Goal: Task Accomplishment & Management: Complete application form

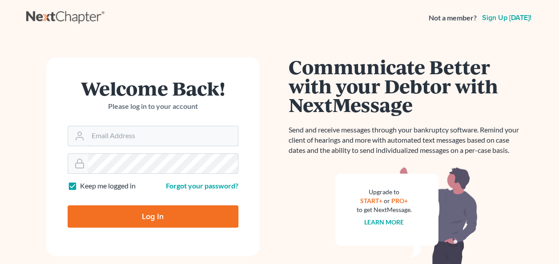
type input "[EMAIL_ADDRESS][DOMAIN_NAME]"
click at [127, 224] on input "Log In" at bounding box center [153, 216] width 171 height 22
type input "Thinking..."
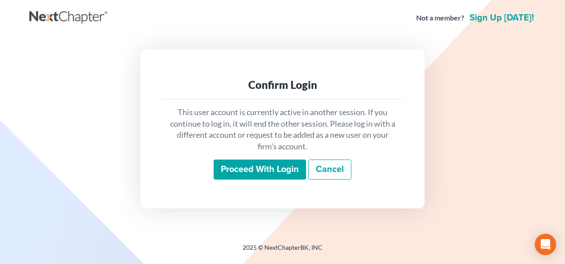
click at [253, 173] on input "Proceed with login" at bounding box center [260, 170] width 92 height 20
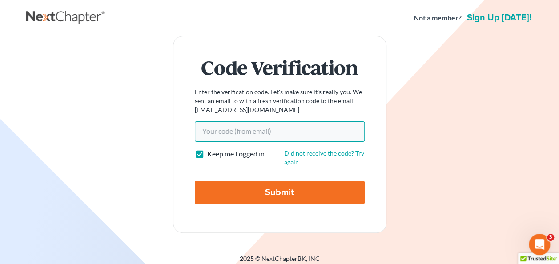
paste input "f4fe8c"
type input "f4fe8c"
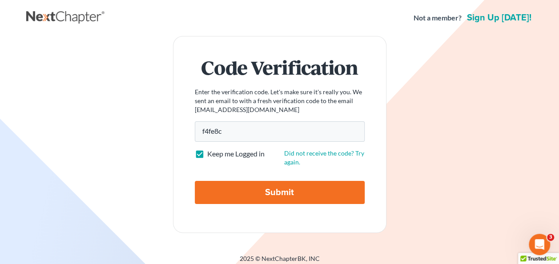
click at [269, 189] on input "Submit" at bounding box center [280, 192] width 170 height 23
type input "Thinking..."
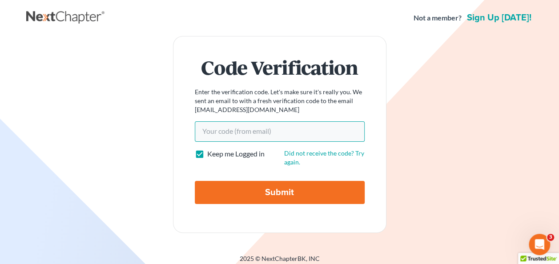
paste input "f4fe8c"
type input "f4fe8c"
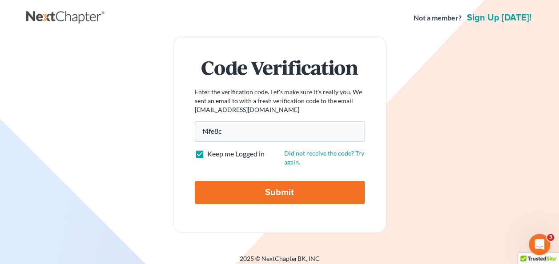
click at [259, 191] on input "Submit" at bounding box center [280, 192] width 170 height 23
type input "Thinking..."
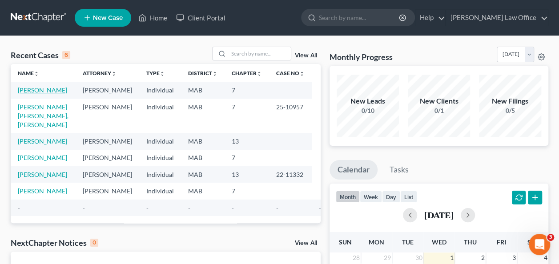
click at [37, 89] on link "Ryan, Isabel" at bounding box center [42, 90] width 49 height 8
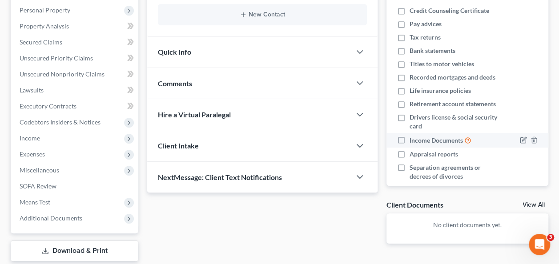
scroll to position [156, 0]
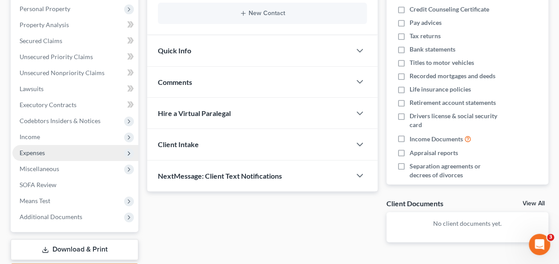
click at [36, 153] on span "Expenses" at bounding box center [32, 153] width 25 height 8
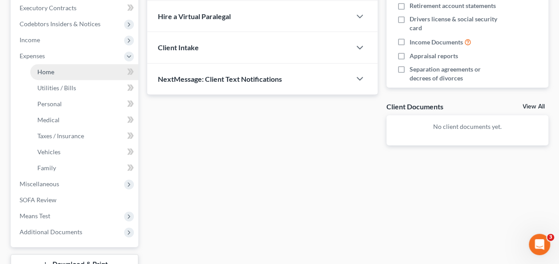
scroll to position [256, 0]
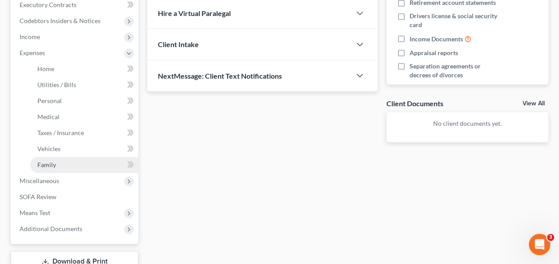
click at [61, 169] on link "Family" at bounding box center [84, 165] width 108 height 16
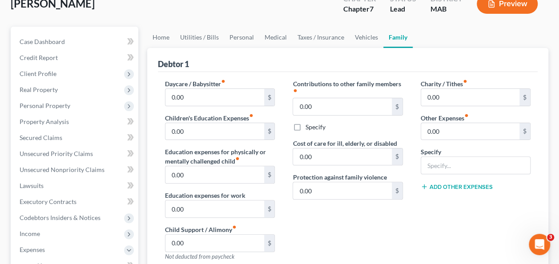
scroll to position [67, 0]
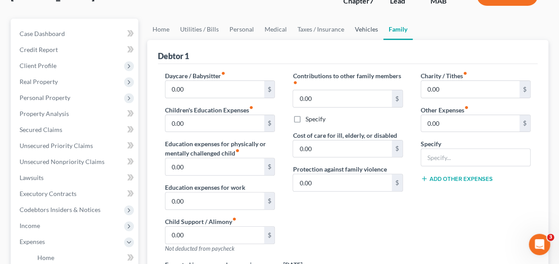
click at [370, 28] on link "Vehicles" at bounding box center [366, 29] width 34 height 21
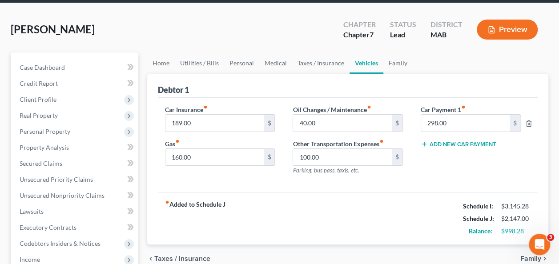
scroll to position [67, 0]
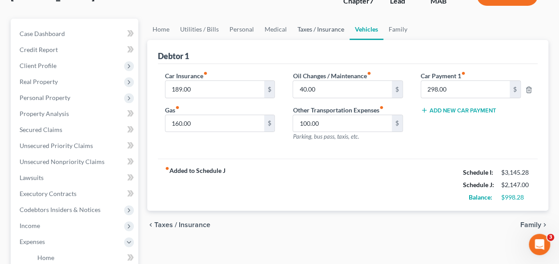
click at [321, 28] on link "Taxes / Insurance" at bounding box center [320, 29] width 57 height 21
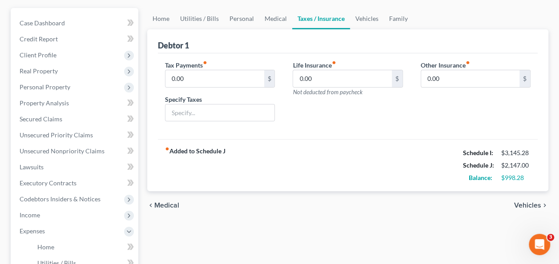
scroll to position [78, 0]
click at [276, 20] on link "Medical" at bounding box center [275, 18] width 33 height 21
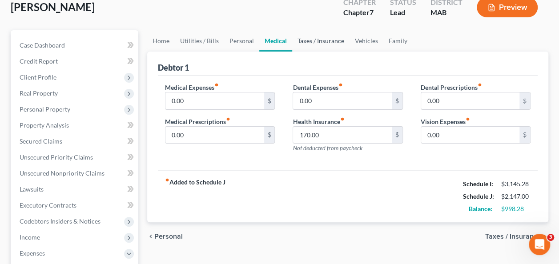
scroll to position [56, 0]
click at [248, 41] on link "Personal" at bounding box center [241, 40] width 35 height 21
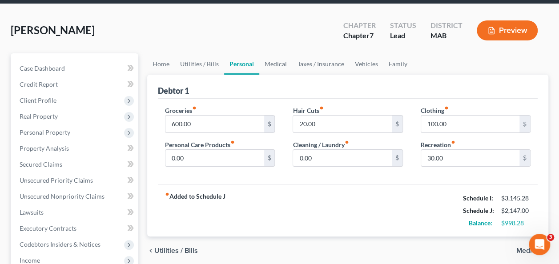
scroll to position [67, 0]
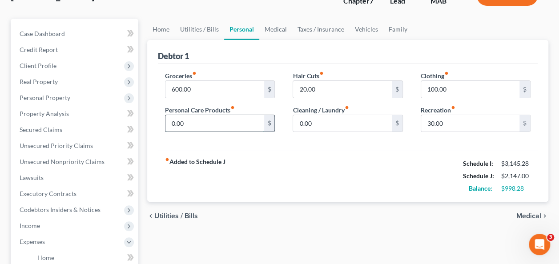
click at [218, 123] on input "0.00" at bounding box center [214, 123] width 98 height 17
type input "100"
click at [329, 123] on input "0.00" at bounding box center [342, 123] width 98 height 17
type input "1"
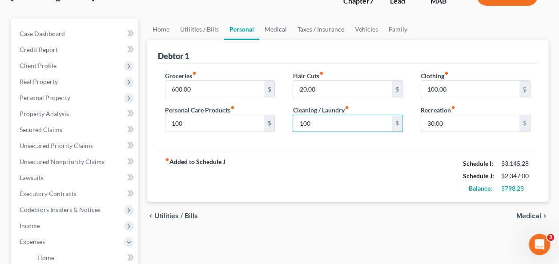
type input "100"
click at [332, 136] on div "Hair Cuts fiber_manual_record 20.00 $ Cleaning / Laundry fiber_manual_record 10…" at bounding box center [348, 105] width 128 height 68
click at [349, 155] on div "fiber_manual_record Added to Schedule J Schedule I: $3,145.28 Schedule J: $2,34…" at bounding box center [348, 176] width 380 height 52
click at [208, 30] on link "Utilities / Bills" at bounding box center [199, 29] width 49 height 21
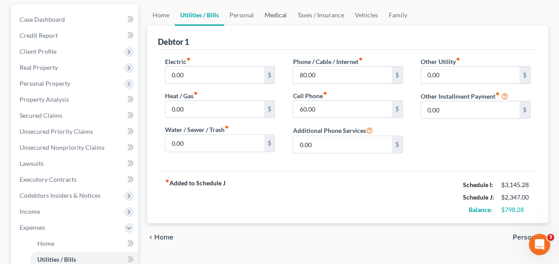
scroll to position [122, 0]
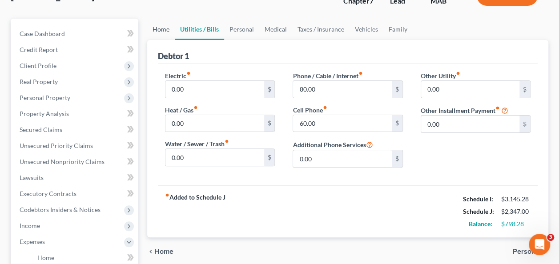
click at [158, 31] on link "Home" at bounding box center [161, 29] width 28 height 21
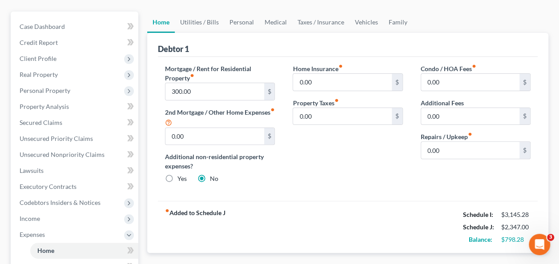
scroll to position [78, 0]
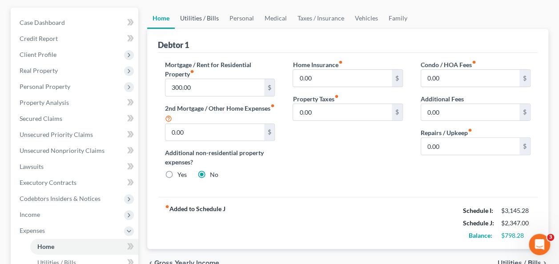
click at [204, 18] on link "Utilities / Bills" at bounding box center [199, 18] width 49 height 21
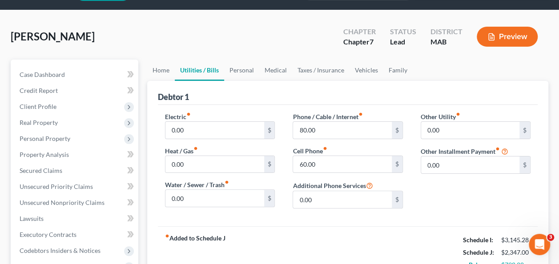
scroll to position [67, 0]
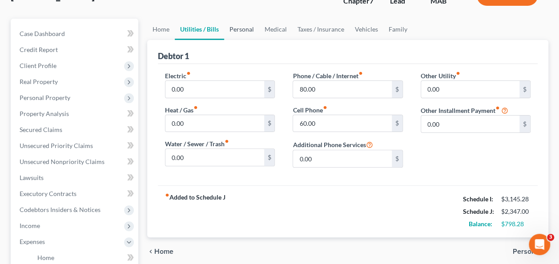
click at [239, 28] on link "Personal" at bounding box center [241, 29] width 35 height 21
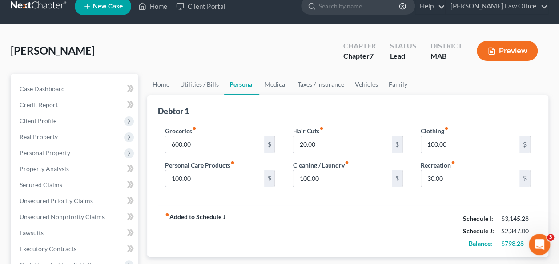
scroll to position [11, 0]
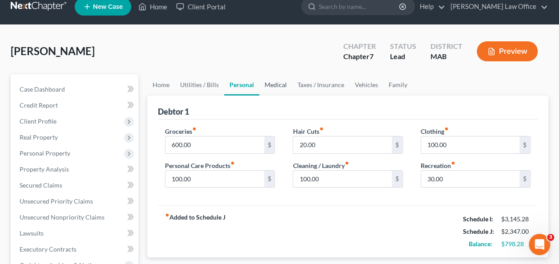
click at [282, 84] on link "Medical" at bounding box center [275, 84] width 33 height 21
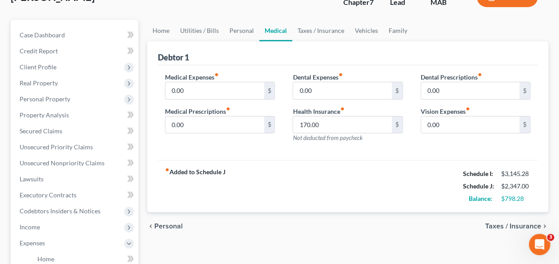
scroll to position [67, 0]
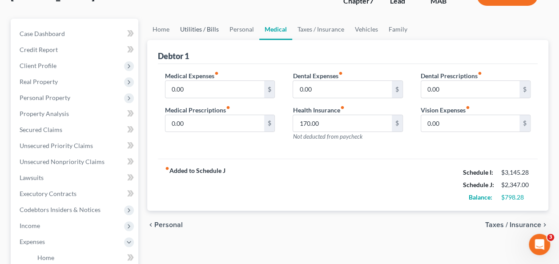
click at [196, 29] on link "Utilities / Bills" at bounding box center [199, 29] width 49 height 21
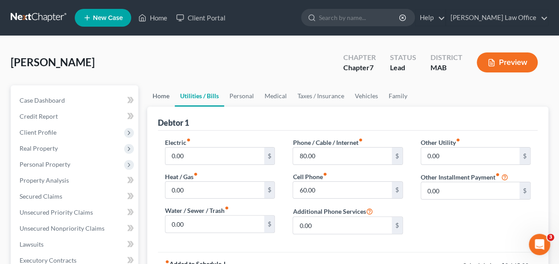
click at [163, 93] on link "Home" at bounding box center [161, 95] width 28 height 21
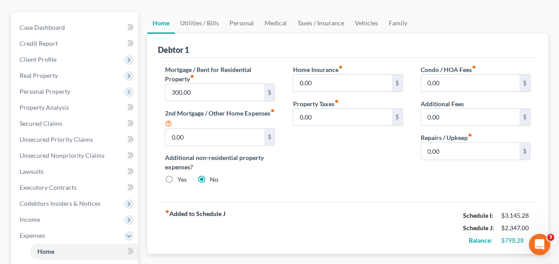
scroll to position [78, 0]
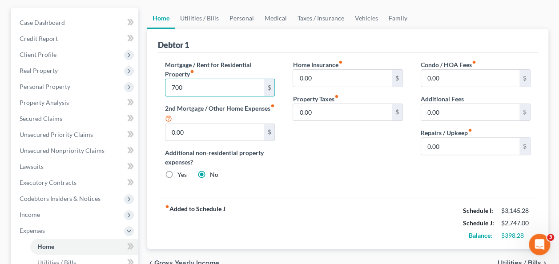
click at [376, 171] on div "Home Insurance fiber_manual_record 0.00 $ Property Taxes fiber_manual_record 0.…" at bounding box center [348, 123] width 128 height 127
click at [387, 194] on div "Mortgage / Rent for Residential Property fiber_manual_record 700 $ 2nd Mortgage…" at bounding box center [348, 125] width 380 height 144
click at [186, 85] on input "700" at bounding box center [214, 87] width 98 height 17
type input "750"
click at [316, 173] on div "Home Insurance fiber_manual_record 0.00 $ Property Taxes fiber_manual_record 0.…" at bounding box center [348, 123] width 128 height 127
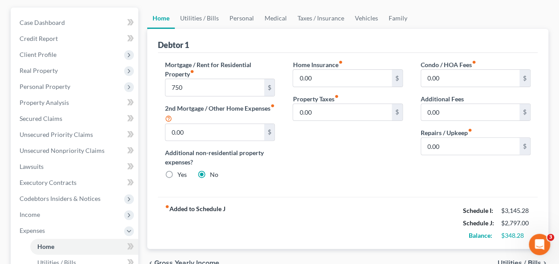
click at [340, 141] on div "Home Insurance fiber_manual_record 0.00 $ Property Taxes fiber_manual_record 0.…" at bounding box center [348, 123] width 128 height 127
click at [356, 53] on div "Mortgage / Rent for Residential Property fiber_manual_record 750 $ 2nd Mortgage…" at bounding box center [348, 125] width 380 height 144
click at [208, 15] on link "Utilities / Bills" at bounding box center [199, 18] width 49 height 21
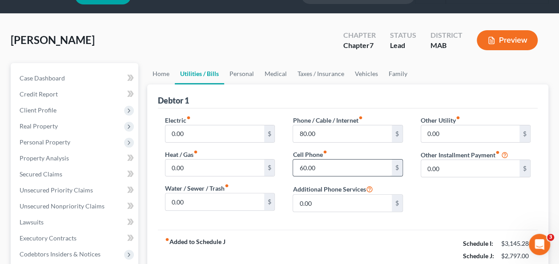
scroll to position [22, 0]
click at [246, 72] on link "Personal" at bounding box center [241, 73] width 35 height 21
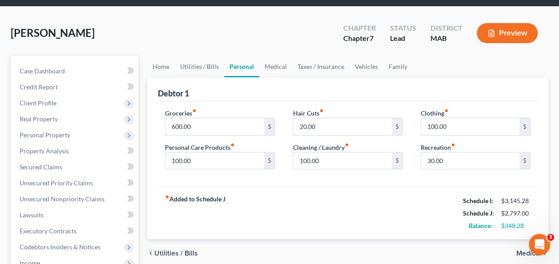
scroll to position [44, 0]
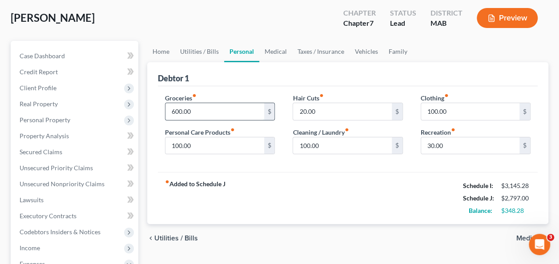
click at [178, 110] on input "600.00" at bounding box center [214, 111] width 98 height 17
type input "650"
click at [319, 189] on div "fiber_manual_record Added to Schedule J Schedule I: $3,145.28 Schedule J: $2,84…" at bounding box center [348, 198] width 380 height 52
click at [334, 79] on div "Debtor 1" at bounding box center [348, 74] width 380 height 24
click at [161, 49] on link "Home" at bounding box center [161, 51] width 28 height 21
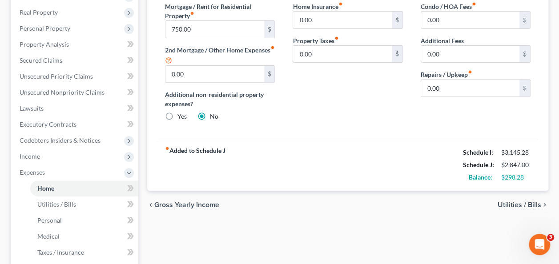
scroll to position [144, 0]
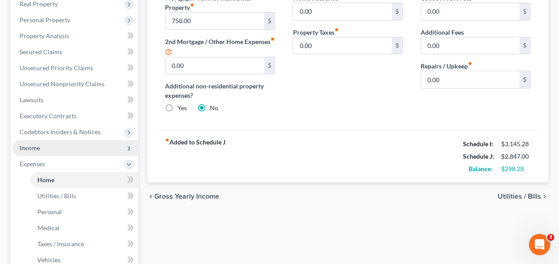
click at [76, 152] on span "Income" at bounding box center [75, 148] width 126 height 16
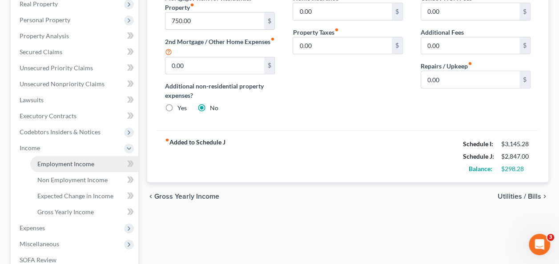
click at [89, 164] on span "Employment Income" at bounding box center [65, 164] width 57 height 8
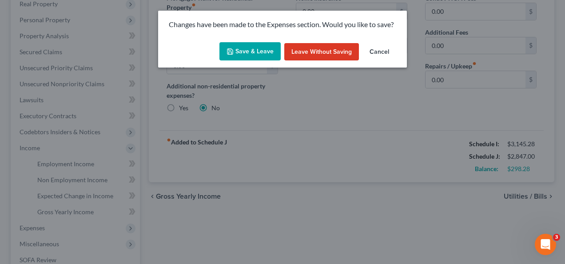
click at [259, 53] on button "Save & Leave" at bounding box center [250, 51] width 61 height 19
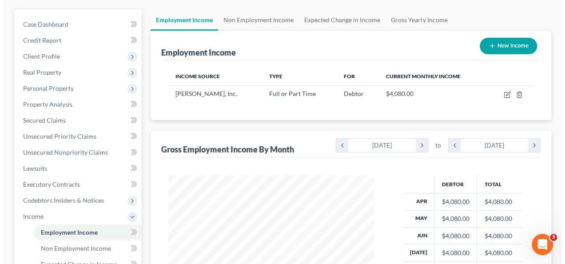
scroll to position [56, 0]
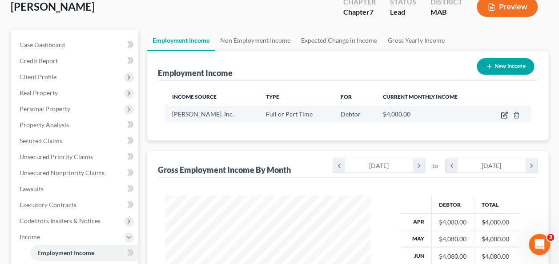
click at [505, 116] on icon "button" at bounding box center [503, 115] width 7 height 7
select select "0"
select select "22"
select select "1"
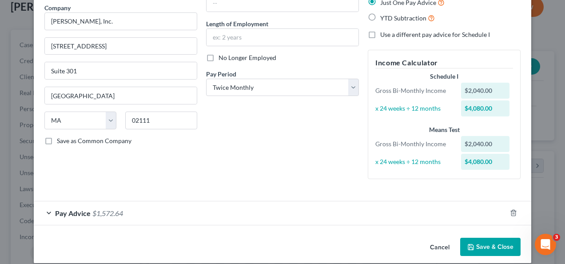
scroll to position [81, 0]
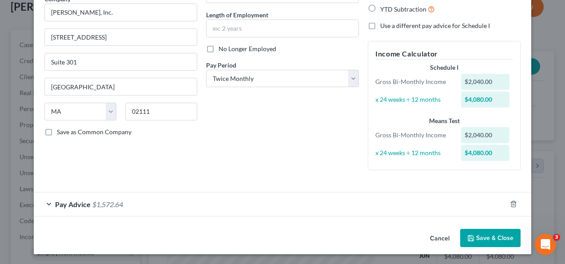
click at [45, 203] on div "Pay Advice $1,572.64" at bounding box center [270, 204] width 473 height 24
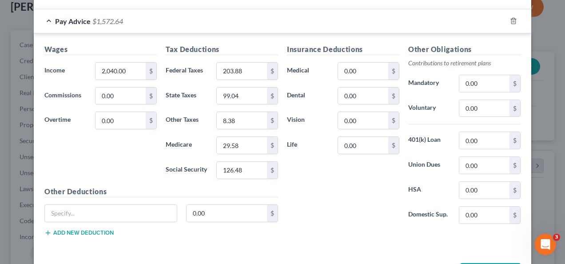
scroll to position [263, 0]
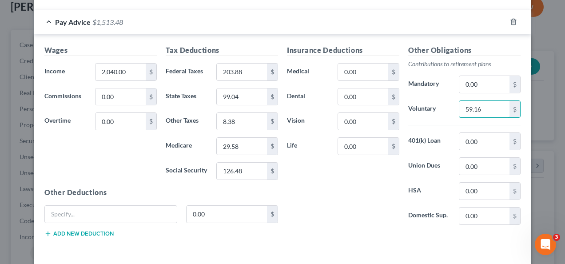
type input "59.16"
click at [350, 169] on div "Insurance Deductions Medical 0.00 $ Dental 0.00 $ Vision 0.00 $ Life 0.00 $" at bounding box center [343, 138] width 121 height 187
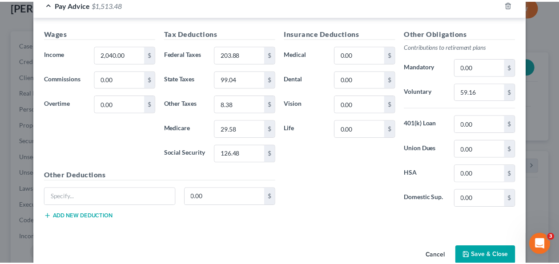
scroll to position [296, 0]
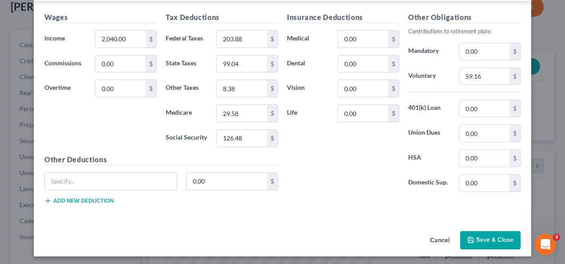
click at [498, 236] on button "Save & Close" at bounding box center [490, 240] width 60 height 19
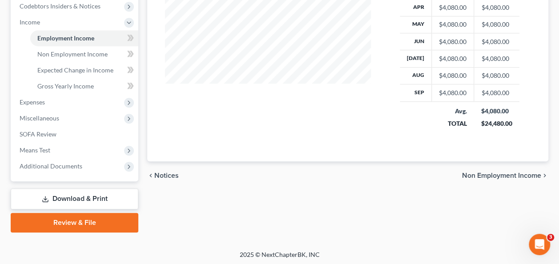
scroll to position [271, 0]
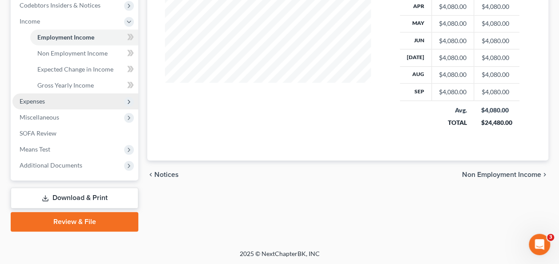
click at [64, 97] on span "Expenses" at bounding box center [75, 101] width 126 height 16
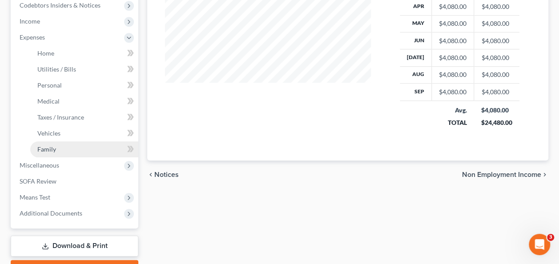
click at [64, 150] on link "Family" at bounding box center [84, 149] width 108 height 16
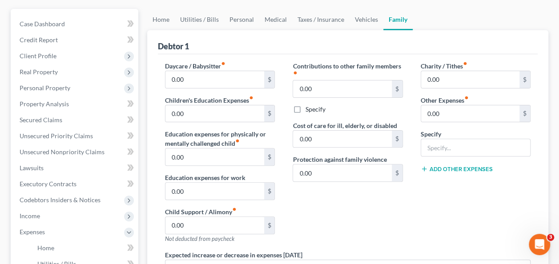
scroll to position [75, 0]
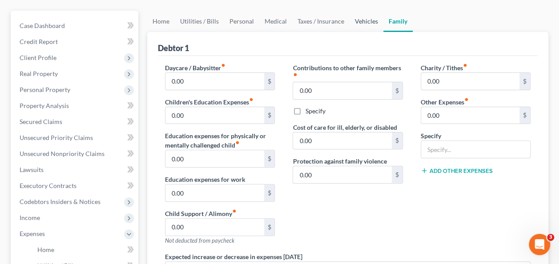
click at [367, 22] on link "Vehicles" at bounding box center [366, 21] width 34 height 21
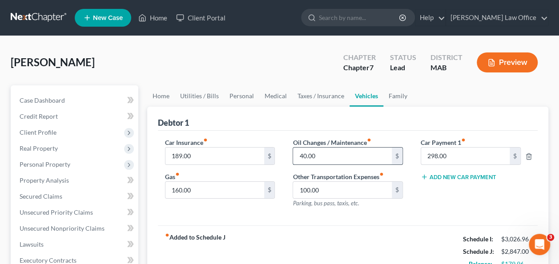
click at [303, 154] on input "40.00" at bounding box center [342, 156] width 98 height 17
click at [416, 162] on div "298.00 $" at bounding box center [470, 156] width 109 height 18
click at [323, 154] on input "0.00" at bounding box center [342, 156] width 98 height 17
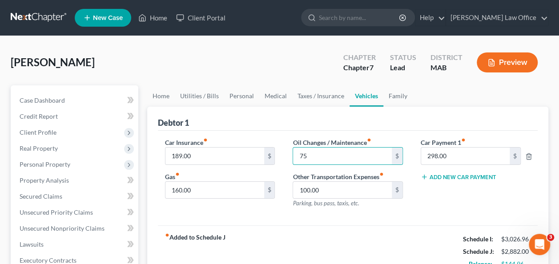
type input "75"
click at [282, 213] on div "Car Insurance fiber_manual_record 189.00 $ Gas fiber_manual_record 160.00 $" at bounding box center [220, 176] width 128 height 77
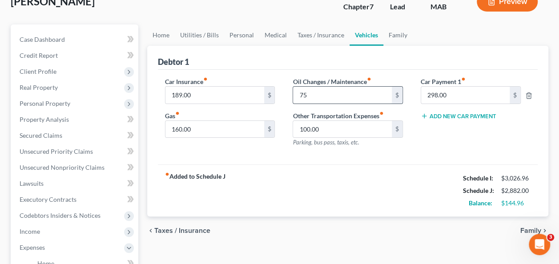
scroll to position [56, 0]
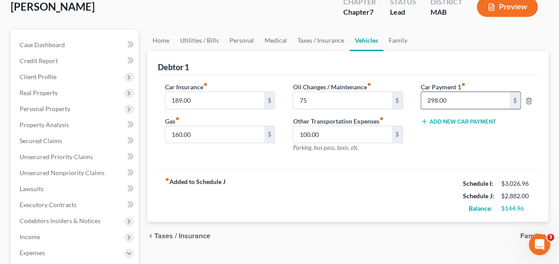
click at [457, 99] on input "298.00" at bounding box center [465, 100] width 88 height 17
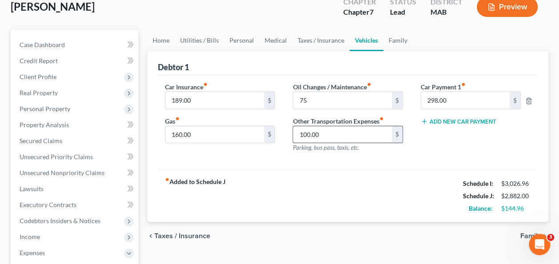
click at [367, 132] on input "100.00" at bounding box center [342, 134] width 98 height 17
click at [308, 43] on link "Taxes / Insurance" at bounding box center [320, 40] width 57 height 21
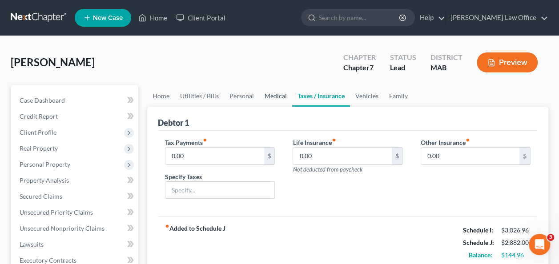
click at [268, 95] on link "Medical" at bounding box center [275, 95] width 33 height 21
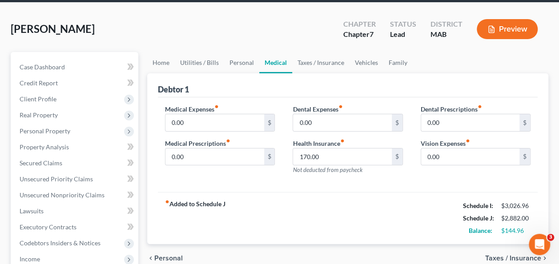
scroll to position [44, 0]
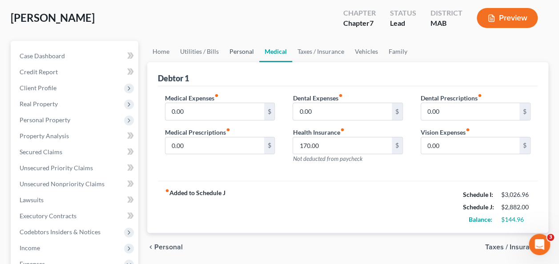
click at [241, 51] on link "Personal" at bounding box center [241, 51] width 35 height 21
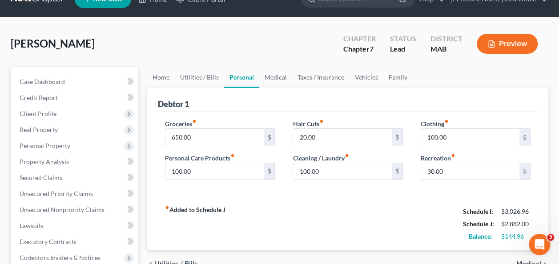
scroll to position [22, 0]
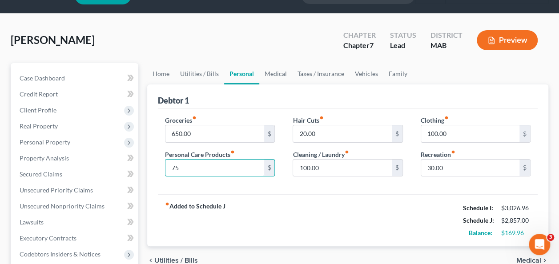
type input "75"
click at [279, 190] on div "Groceries fiber_manual_record 650.00 $ Personal Care Products fiber_manual_reco…" at bounding box center [348, 151] width 380 height 86
click at [272, 113] on div "Groceries fiber_manual_record 650.00 $ Personal Care Products fiber_manual_reco…" at bounding box center [348, 151] width 380 height 86
click at [321, 134] on input "20.00" at bounding box center [342, 133] width 98 height 17
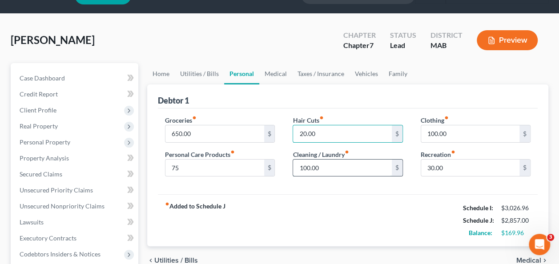
click at [335, 166] on input "100.00" at bounding box center [342, 168] width 98 height 17
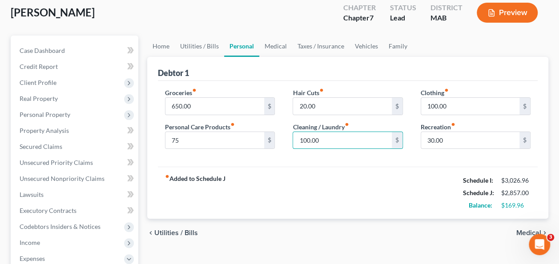
scroll to position [33, 0]
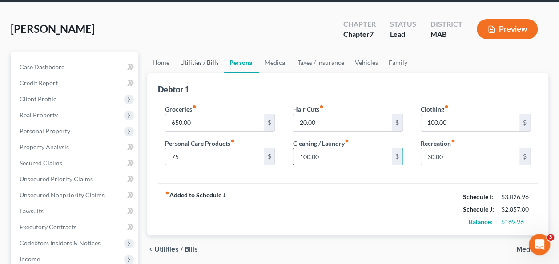
click at [199, 61] on link "Utilities / Bills" at bounding box center [199, 62] width 49 height 21
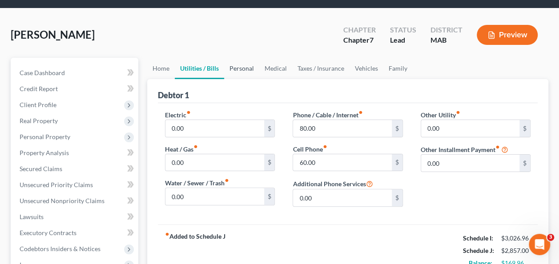
scroll to position [44, 0]
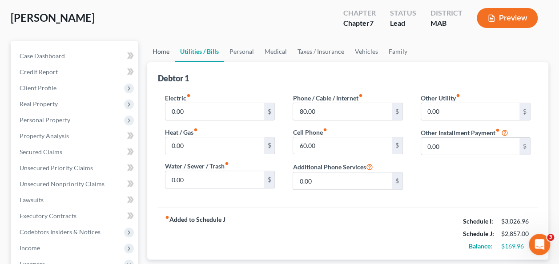
click at [161, 51] on link "Home" at bounding box center [161, 51] width 28 height 21
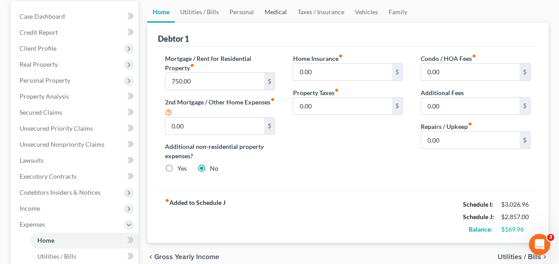
scroll to position [89, 0]
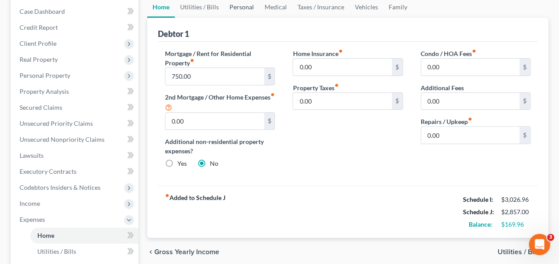
click at [234, 6] on link "Personal" at bounding box center [241, 6] width 35 height 21
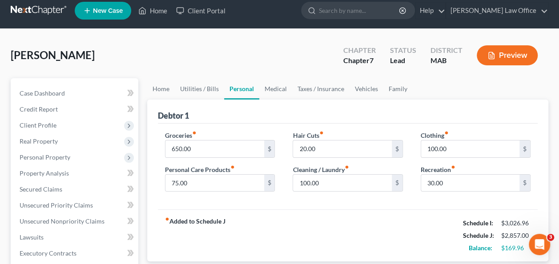
scroll to position [11, 0]
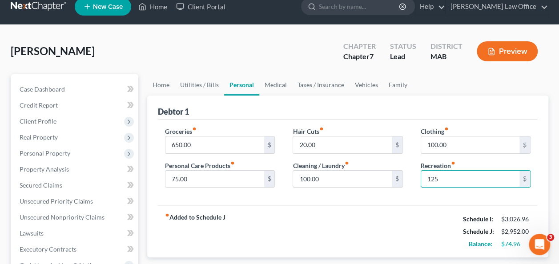
type input "125"
click at [423, 216] on div "fiber_manual_record Added to Schedule J Schedule I: $3,026.96 Schedule J: $2,95…" at bounding box center [348, 231] width 380 height 52
click at [460, 144] on input "100.00" at bounding box center [470, 144] width 98 height 17
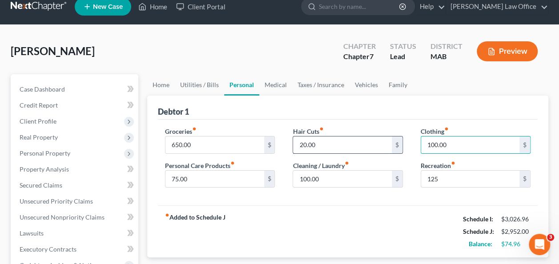
click at [325, 142] on input "20.00" at bounding box center [342, 144] width 98 height 17
click at [160, 85] on link "Home" at bounding box center [161, 84] width 28 height 21
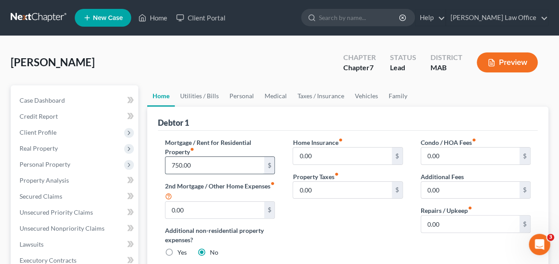
click at [176, 165] on input "750.00" at bounding box center [214, 165] width 98 height 17
click at [175, 165] on input "750.00" at bounding box center [214, 165] width 98 height 17
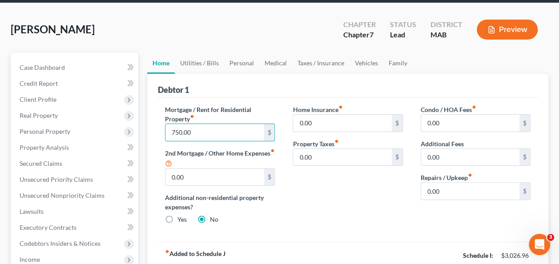
scroll to position [33, 0]
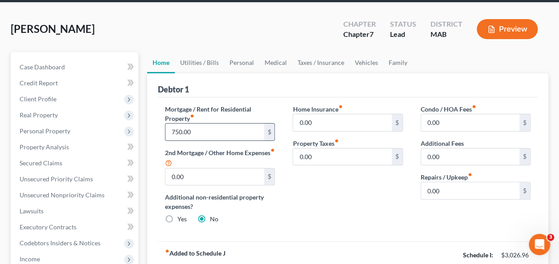
click at [179, 132] on input "750.00" at bounding box center [214, 132] width 98 height 17
type input "700.00"
click at [326, 187] on div "Home Insurance fiber_manual_record 0.00 $ Property Taxes fiber_manual_record 0.…" at bounding box center [348, 167] width 128 height 127
click at [203, 60] on link "Utilities / Bills" at bounding box center [199, 62] width 49 height 21
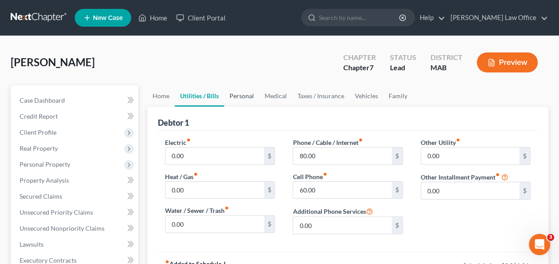
click at [243, 95] on link "Personal" at bounding box center [241, 95] width 35 height 21
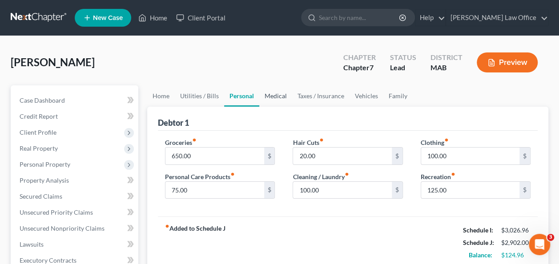
click at [279, 97] on link "Medical" at bounding box center [275, 95] width 33 height 21
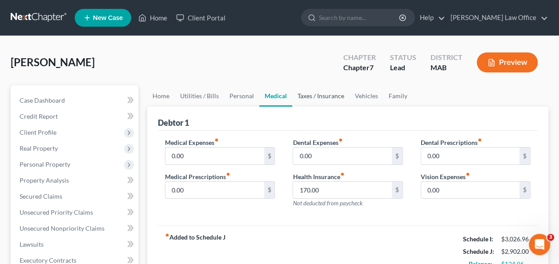
click at [304, 96] on link "Taxes / Insurance" at bounding box center [320, 95] width 57 height 21
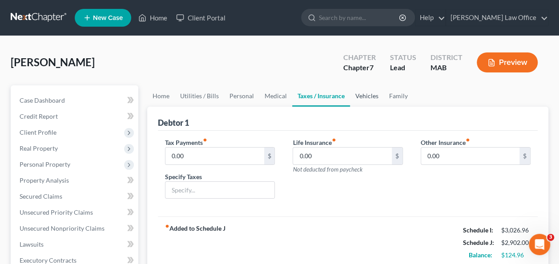
click at [361, 95] on link "Vehicles" at bounding box center [367, 95] width 34 height 21
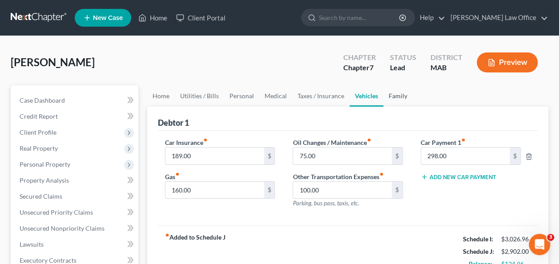
click at [396, 96] on link "Family" at bounding box center [397, 95] width 29 height 21
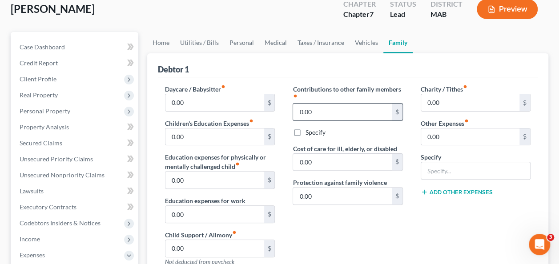
scroll to position [67, 0]
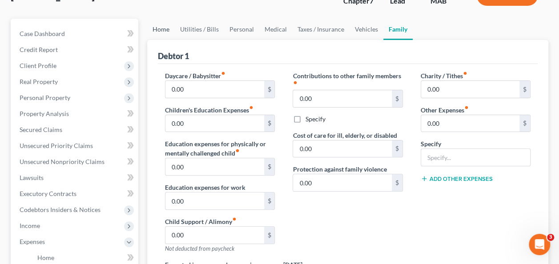
click at [162, 28] on link "Home" at bounding box center [161, 29] width 28 height 21
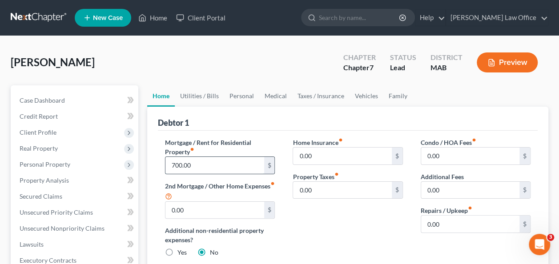
click at [174, 165] on input "700.00" at bounding box center [214, 165] width 98 height 17
type input "300"
click at [295, 220] on div "Home Insurance fiber_manual_record 0.00 $ Property Taxes fiber_manual_record 0.…" at bounding box center [348, 201] width 128 height 127
click at [360, 96] on link "Vehicles" at bounding box center [366, 95] width 34 height 21
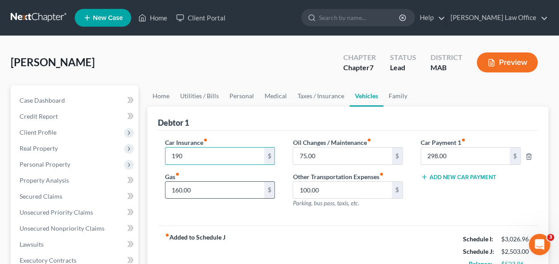
type input "190"
click at [203, 188] on input "160.00" at bounding box center [214, 190] width 98 height 17
drag, startPoint x: 203, startPoint y: 188, endPoint x: 233, endPoint y: 191, distance: 30.3
click at [233, 191] on input "160.00" at bounding box center [214, 190] width 98 height 17
type input "200"
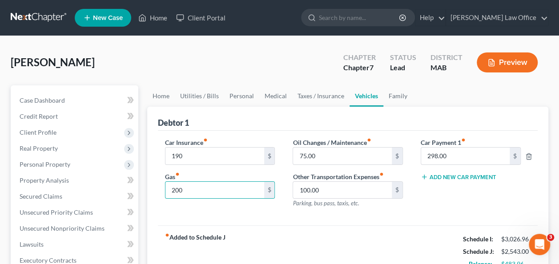
click at [228, 221] on div "Car Insurance fiber_manual_record 190 $ Gas fiber_manual_record 200 $ Oil Chang…" at bounding box center [348, 178] width 380 height 95
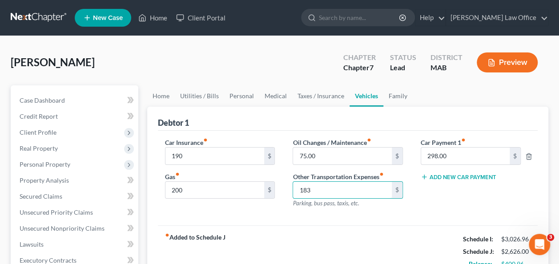
type input "183"
click at [319, 225] on div "fiber_manual_record Added to Schedule J Schedule I: $3,026.96 Schedule J: $2,62…" at bounding box center [348, 251] width 380 height 52
click at [250, 191] on input "200" at bounding box center [214, 190] width 98 height 17
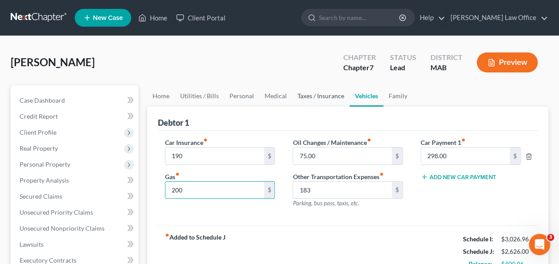
click at [320, 92] on link "Taxes / Insurance" at bounding box center [320, 95] width 57 height 21
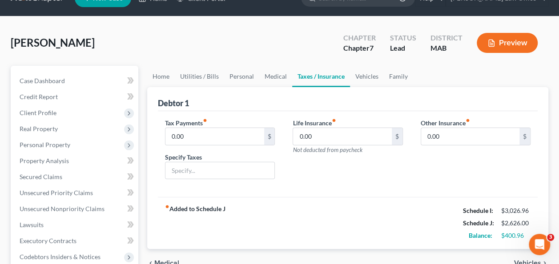
scroll to position [22, 0]
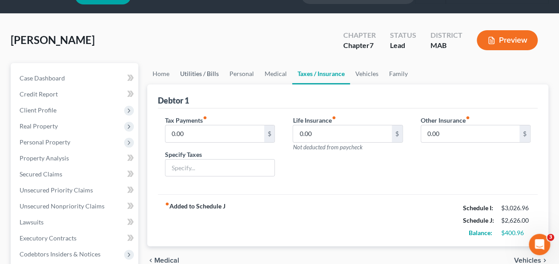
click at [196, 76] on link "Utilities / Bills" at bounding box center [199, 73] width 49 height 21
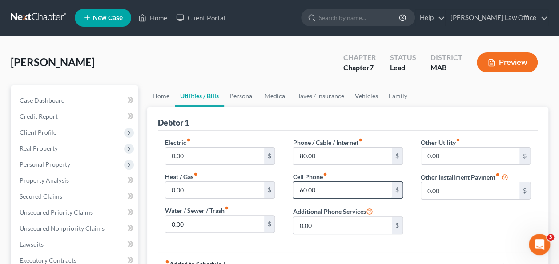
click at [305, 189] on input "60.00" at bounding box center [342, 190] width 98 height 17
click at [310, 188] on input "60.00" at bounding box center [342, 190] width 98 height 17
click at [306, 189] on input "60.00" at bounding box center [342, 190] width 98 height 17
type input "65.00"
click at [334, 156] on input "80.00" at bounding box center [342, 156] width 98 height 17
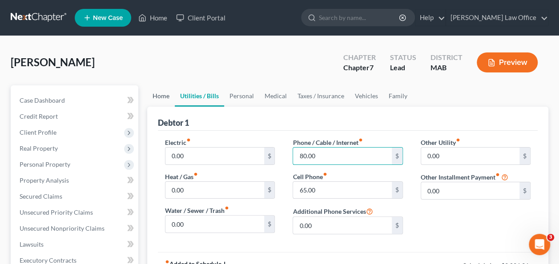
click at [166, 97] on link "Home" at bounding box center [161, 95] width 28 height 21
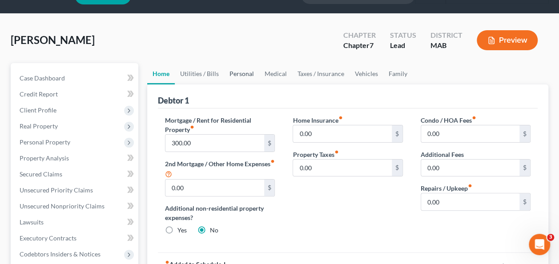
click at [244, 74] on link "Personal" at bounding box center [241, 73] width 35 height 21
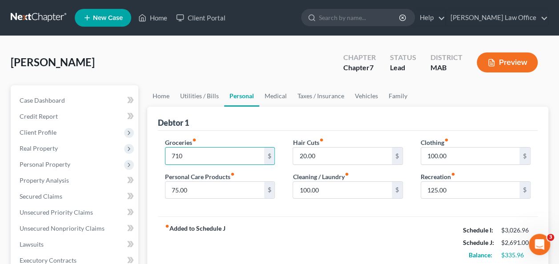
click at [318, 234] on div "fiber_manual_record Added to Schedule J Schedule I: $3,026.96 Schedule J: $2,69…" at bounding box center [348, 242] width 380 height 52
click at [227, 154] on input "710" at bounding box center [214, 156] width 98 height 17
type input "650.00"
click at [269, 132] on div "Groceries fiber_manual_record 650.00 $ Personal Care Products fiber_manual_reco…" at bounding box center [348, 174] width 380 height 86
click at [199, 189] on input "75.00" at bounding box center [214, 190] width 98 height 17
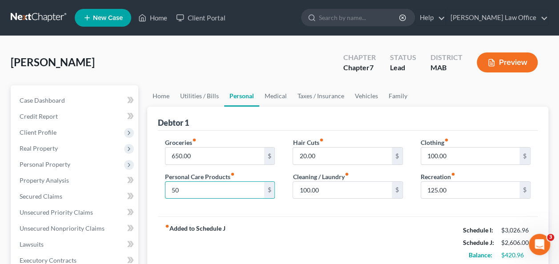
type input "50"
click at [366, 172] on div "Cleaning / Laundry fiber_manual_record 100.00 $" at bounding box center [347, 185] width 110 height 27
click at [164, 96] on link "Home" at bounding box center [161, 95] width 28 height 21
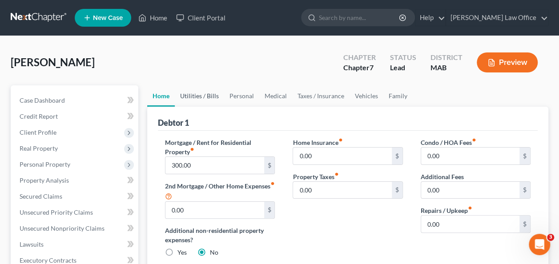
click at [191, 95] on link "Utilities / Bills" at bounding box center [199, 95] width 49 height 21
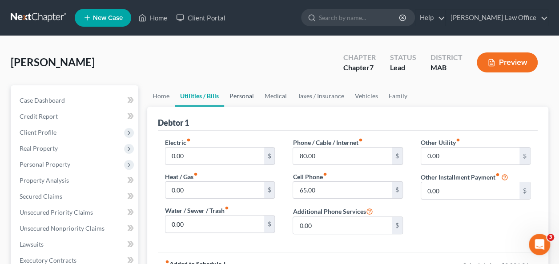
click at [235, 97] on link "Personal" at bounding box center [241, 95] width 35 height 21
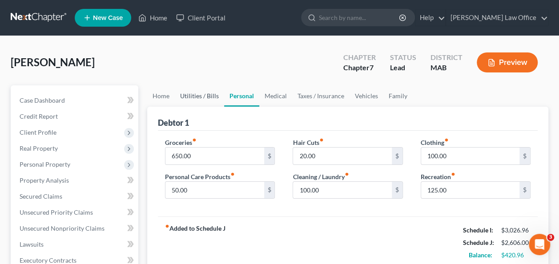
click at [202, 96] on link "Utilities / Bills" at bounding box center [199, 95] width 49 height 21
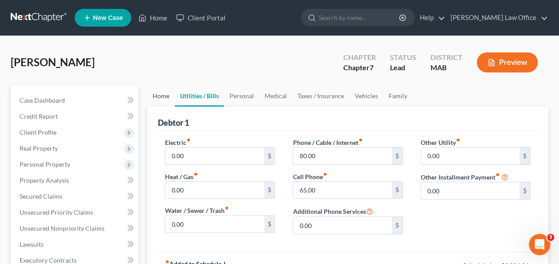
click at [160, 96] on link "Home" at bounding box center [161, 95] width 28 height 21
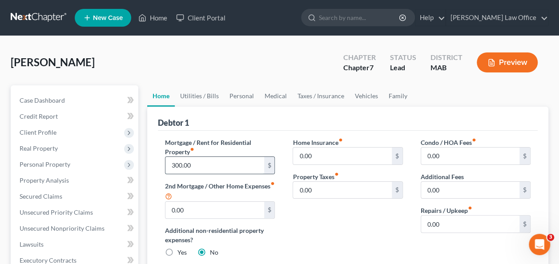
click at [176, 161] on input "300.00" at bounding box center [214, 165] width 98 height 17
type input "500"
click at [240, 124] on div "Debtor 1" at bounding box center [348, 119] width 380 height 24
click at [206, 94] on link "Utilities / Bills" at bounding box center [199, 95] width 49 height 21
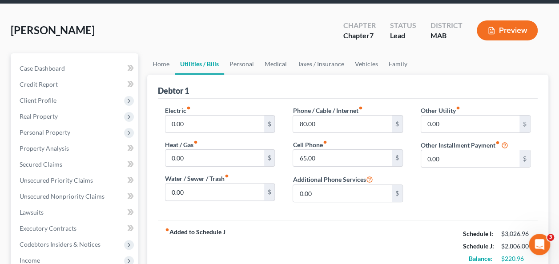
scroll to position [26, 0]
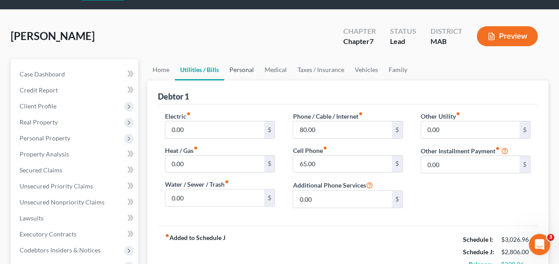
click at [244, 69] on link "Personal" at bounding box center [241, 69] width 35 height 21
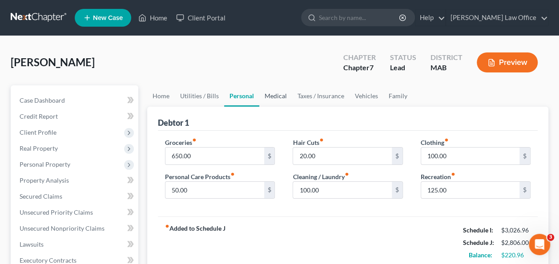
click at [277, 96] on link "Medical" at bounding box center [275, 95] width 33 height 21
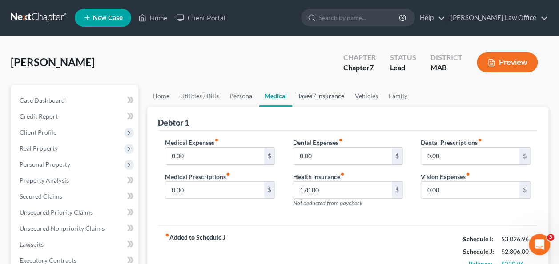
click at [303, 96] on link "Taxes / Insurance" at bounding box center [320, 95] width 57 height 21
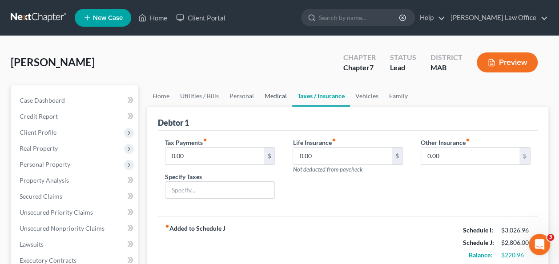
click at [269, 95] on link "Medical" at bounding box center [275, 95] width 33 height 21
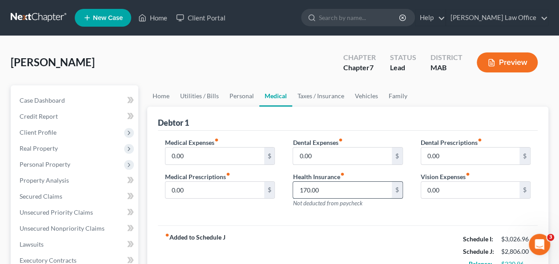
click at [308, 188] on input "170.00" at bounding box center [342, 190] width 98 height 17
type input "175"
click at [353, 124] on div "Debtor 1" at bounding box center [348, 119] width 380 height 24
click at [450, 150] on input "0.00" at bounding box center [470, 156] width 98 height 17
click at [367, 153] on input "0.00" at bounding box center [342, 156] width 98 height 17
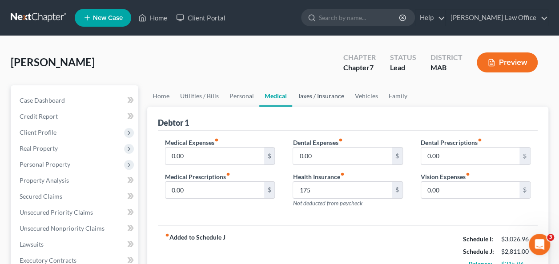
click at [310, 95] on link "Taxes / Insurance" at bounding box center [320, 95] width 57 height 21
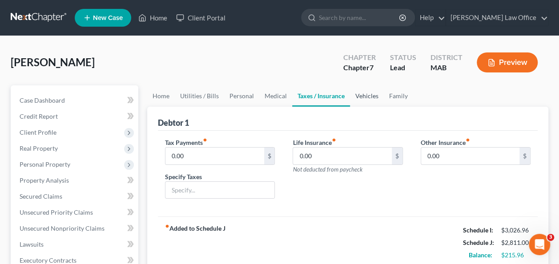
click at [363, 96] on link "Vehicles" at bounding box center [367, 95] width 34 height 21
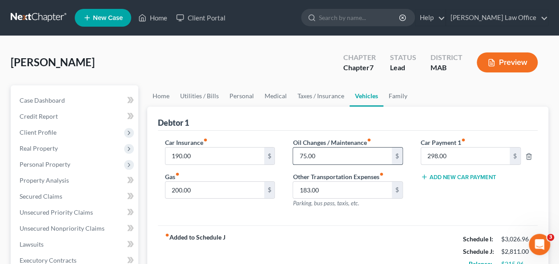
click at [340, 157] on input "75.00" at bounding box center [342, 156] width 98 height 17
type input "100"
click at [361, 214] on div "Car Insurance fiber_manual_record 190.00 $ Gas fiber_manual_record 200.00 $ Oil…" at bounding box center [348, 178] width 380 height 95
click at [232, 149] on input "190.00" at bounding box center [214, 156] width 98 height 17
click at [322, 95] on link "Taxes / Insurance" at bounding box center [320, 95] width 57 height 21
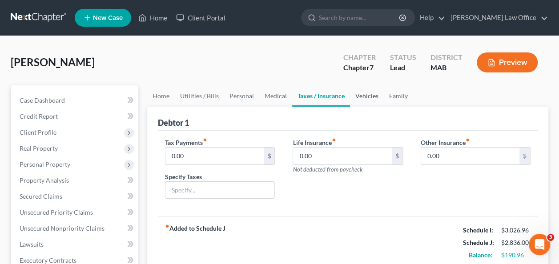
click at [372, 97] on link "Vehicles" at bounding box center [367, 95] width 34 height 21
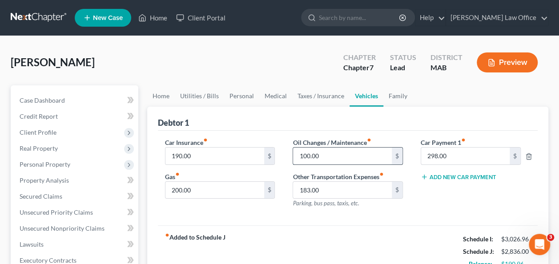
click at [309, 156] on input "100.00" at bounding box center [342, 156] width 98 height 17
type input "130.00"
click at [265, 135] on div "Car Insurance fiber_manual_record 190.00 $ Gas fiber_manual_record 200.00 $ Oil…" at bounding box center [348, 178] width 380 height 95
click at [209, 116] on div "Debtor 1" at bounding box center [348, 119] width 380 height 24
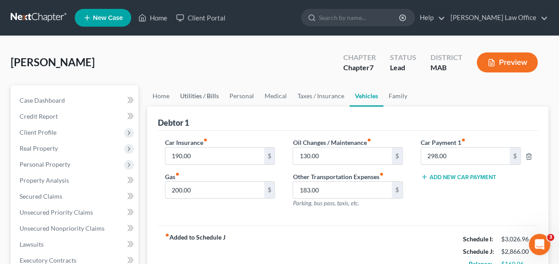
click at [196, 96] on link "Utilities / Bills" at bounding box center [199, 95] width 49 height 21
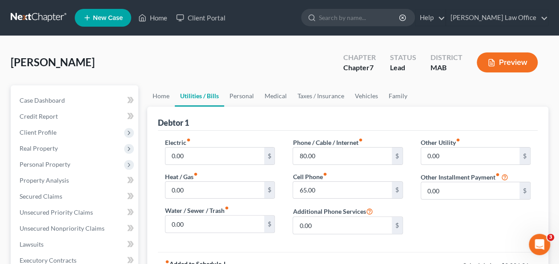
click at [196, 96] on link "Utilities / Bills" at bounding box center [199, 95] width 49 height 21
click at [160, 94] on link "Home" at bounding box center [161, 95] width 28 height 21
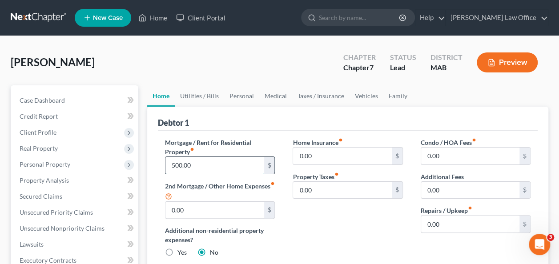
click at [175, 164] on input "500.00" at bounding box center [214, 165] width 98 height 17
type input "600"
click at [252, 139] on label "Mortgage / Rent for Residential Property fiber_manual_record" at bounding box center [220, 147] width 110 height 19
click at [269, 110] on div "Debtor 1" at bounding box center [348, 119] width 380 height 24
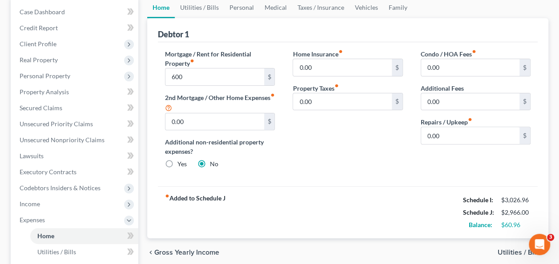
scroll to position [44, 0]
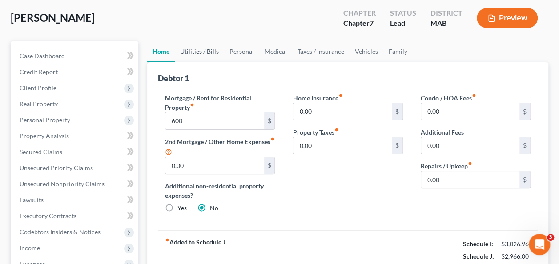
click at [210, 51] on link "Utilities / Bills" at bounding box center [199, 51] width 49 height 21
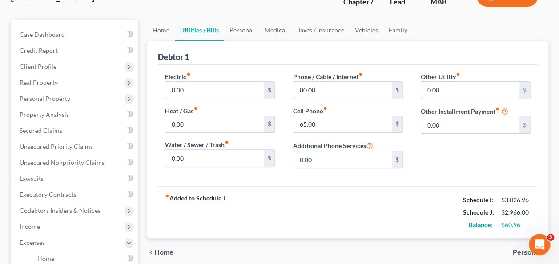
scroll to position [67, 0]
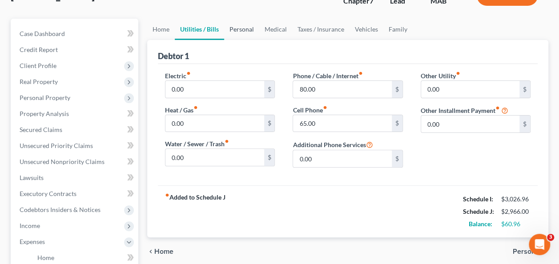
click at [249, 29] on link "Personal" at bounding box center [241, 29] width 35 height 21
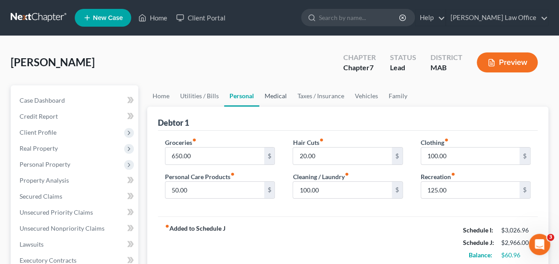
click at [276, 97] on link "Medical" at bounding box center [275, 95] width 33 height 21
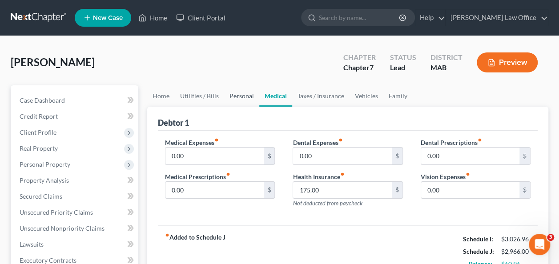
click at [246, 97] on link "Personal" at bounding box center [241, 95] width 35 height 21
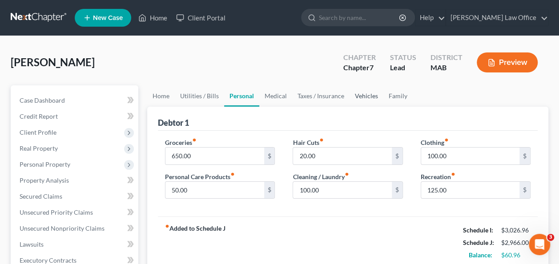
click at [360, 96] on link "Vehicles" at bounding box center [366, 95] width 34 height 21
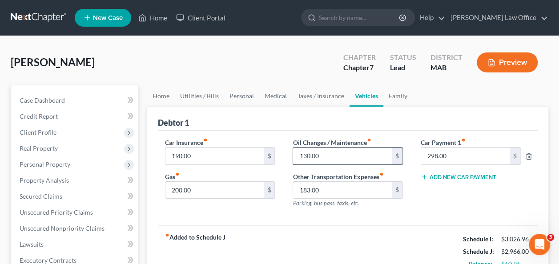
click at [307, 157] on input "130.00" at bounding box center [342, 156] width 98 height 17
click at [307, 156] on input "130.00" at bounding box center [342, 156] width 98 height 17
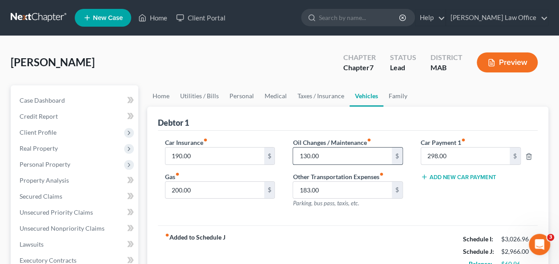
click at [307, 156] on input "130.00" at bounding box center [342, 156] width 98 height 17
type input "100.00"
click at [370, 188] on input "183.00" at bounding box center [342, 190] width 98 height 17
click at [371, 221] on div "Car Insurance fiber_manual_record 190.00 $ Gas fiber_manual_record 200.00 $ Oil…" at bounding box center [348, 178] width 380 height 95
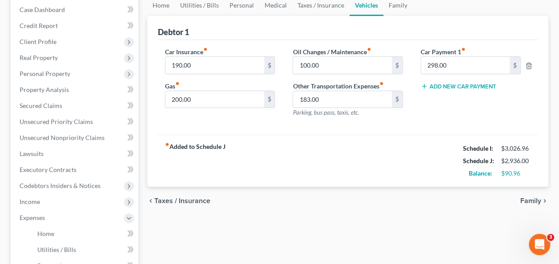
scroll to position [100, 0]
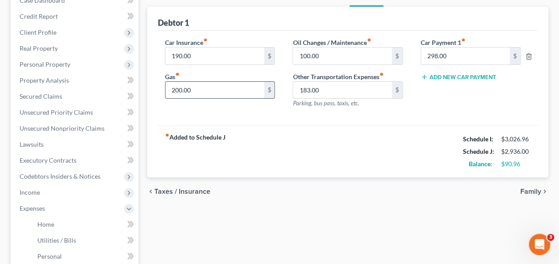
click at [233, 85] on input "200.00" at bounding box center [214, 90] width 98 height 17
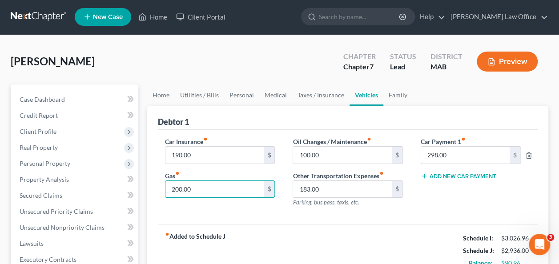
scroll to position [0, 0]
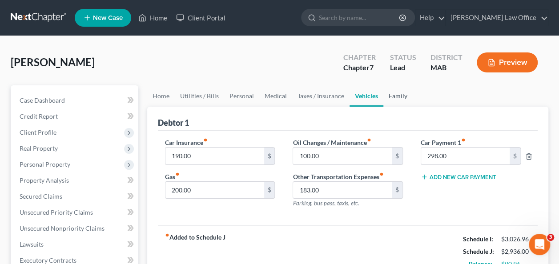
click at [388, 92] on link "Family" at bounding box center [397, 95] width 29 height 21
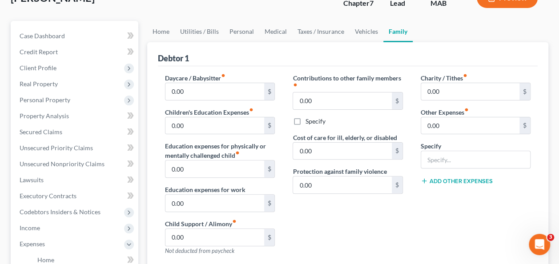
scroll to position [67, 0]
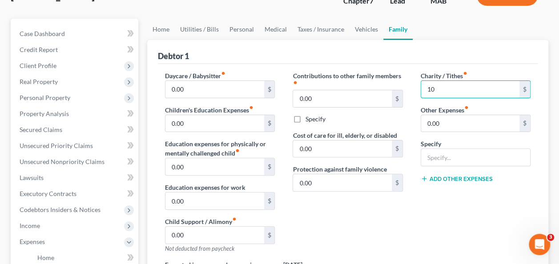
type input "10"
click at [386, 227] on div "Contributions to other family members fiber_manual_record 0.00 $ Specify Cost o…" at bounding box center [348, 165] width 128 height 189
click at [382, 59] on div "Debtor 1" at bounding box center [348, 52] width 380 height 24
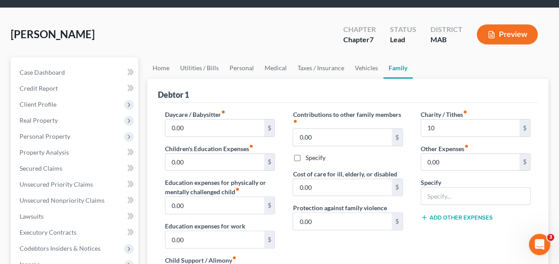
scroll to position [11, 0]
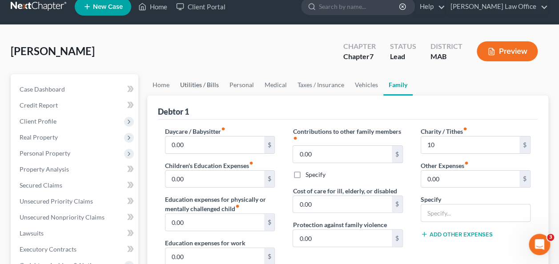
click at [204, 81] on link "Utilities / Bills" at bounding box center [199, 84] width 49 height 21
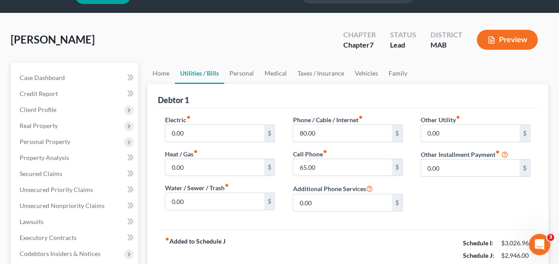
scroll to position [22, 0]
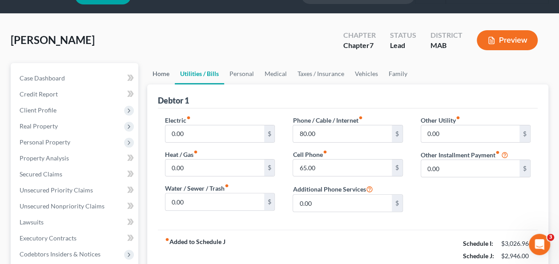
click at [164, 74] on link "Home" at bounding box center [161, 73] width 28 height 21
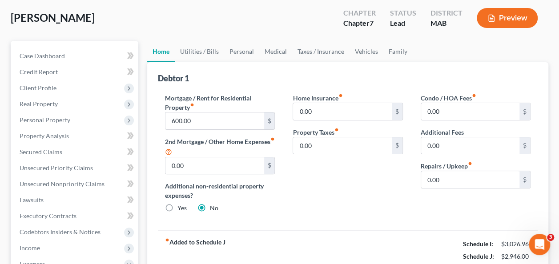
scroll to position [56, 0]
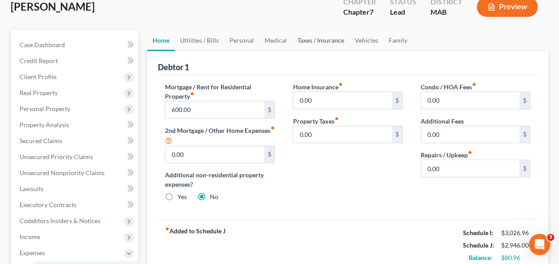
click at [320, 38] on link "Taxes / Insurance" at bounding box center [320, 40] width 57 height 21
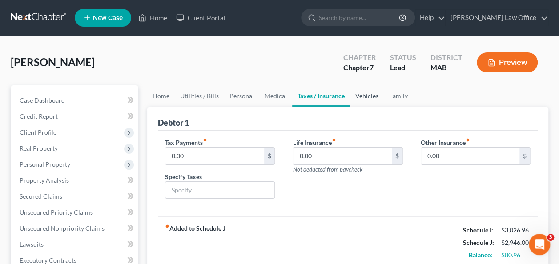
click at [367, 98] on link "Vehicles" at bounding box center [367, 95] width 34 height 21
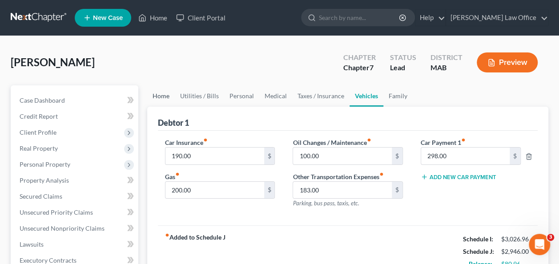
click at [163, 97] on link "Home" at bounding box center [161, 95] width 28 height 21
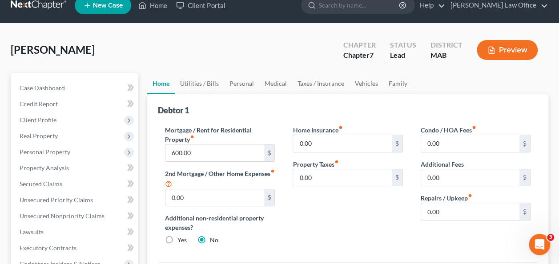
scroll to position [11, 0]
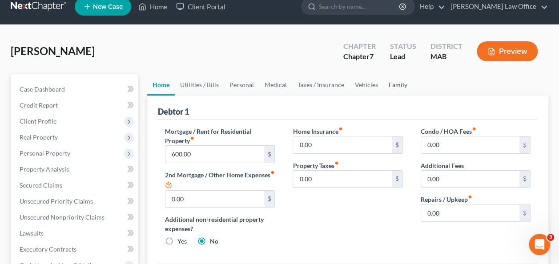
click at [396, 83] on link "Family" at bounding box center [397, 84] width 29 height 21
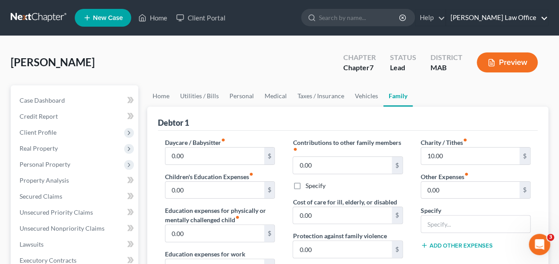
click at [538, 16] on link "Durden Law Office" at bounding box center [497, 18] width 102 height 16
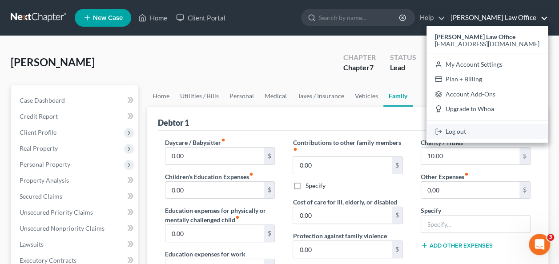
click at [486, 132] on link "Log out" at bounding box center [486, 131] width 121 height 15
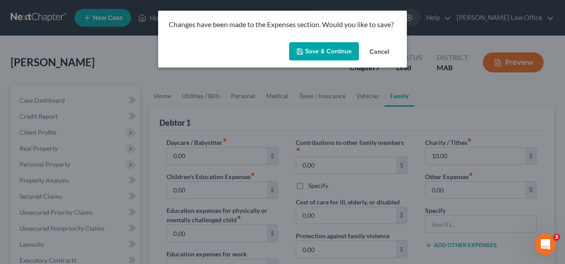
click at [333, 49] on button "Save & Continue" at bounding box center [324, 51] width 70 height 19
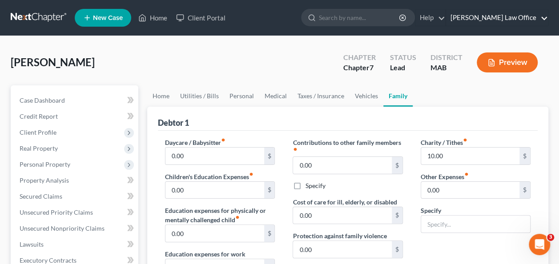
click at [544, 16] on link "Durden Law Office" at bounding box center [497, 18] width 102 height 16
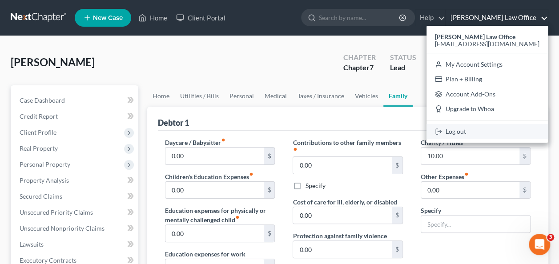
click at [491, 134] on link "Log out" at bounding box center [486, 131] width 121 height 15
